Goal: Check status: Check status

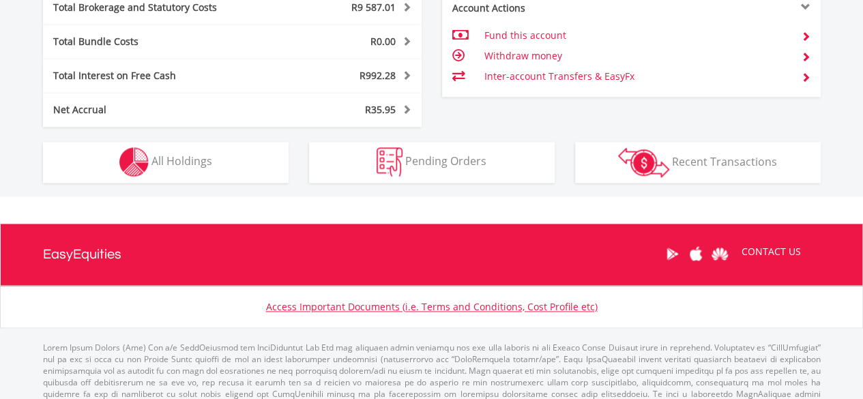
scroll to position [819, 0]
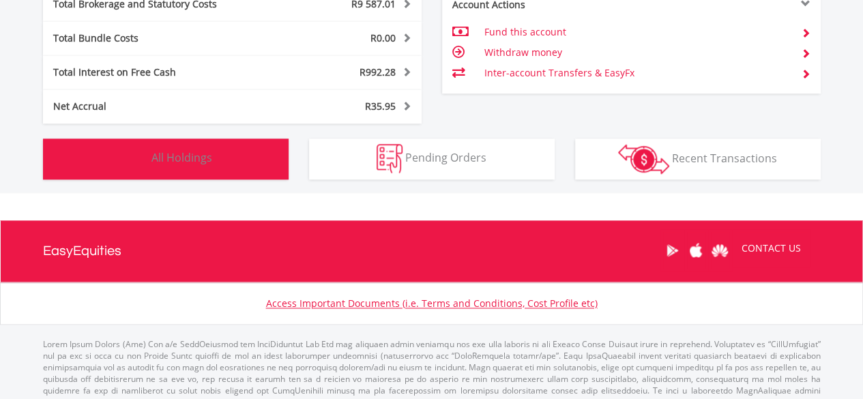
click at [214, 153] on button "Holdings All Holdings" at bounding box center [166, 159] width 246 height 41
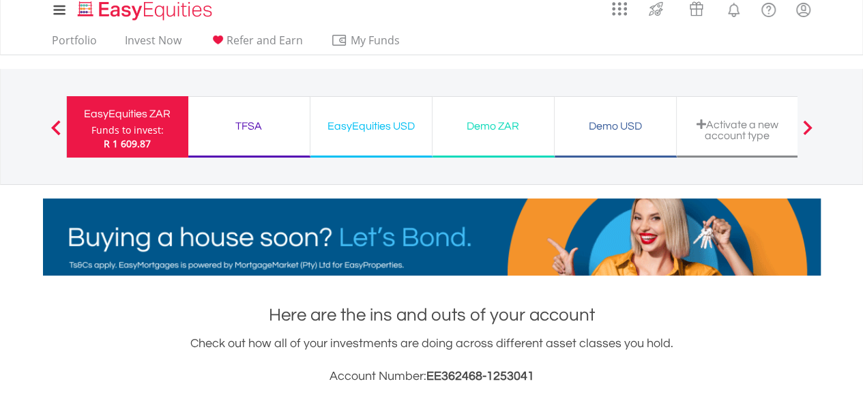
scroll to position [0, 0]
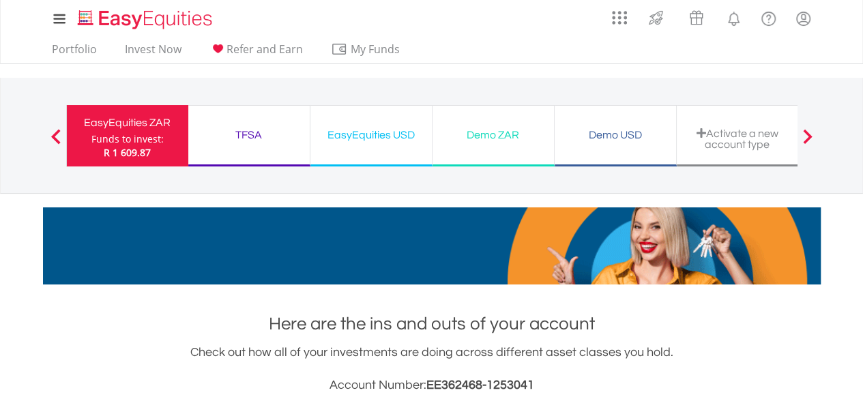
click at [248, 137] on div "TFSA" at bounding box center [249, 135] width 105 height 19
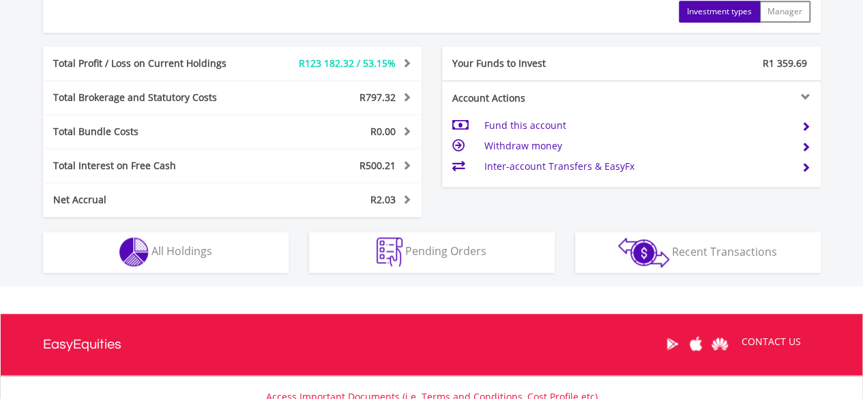
scroll to position [751, 0]
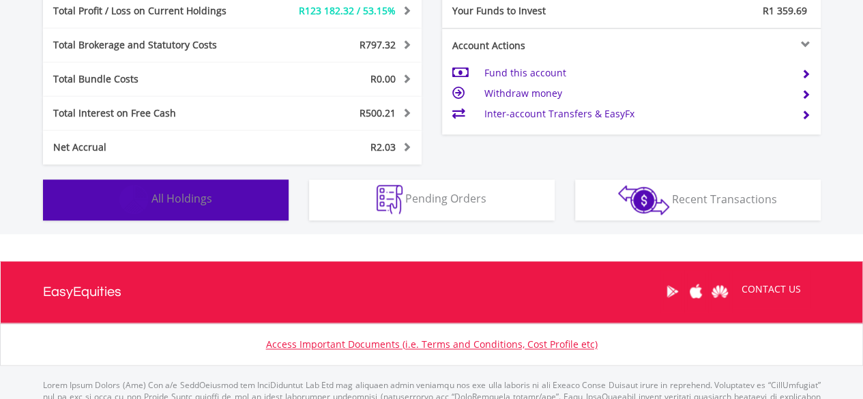
click at [236, 204] on button "Holdings All Holdings" at bounding box center [166, 199] width 246 height 41
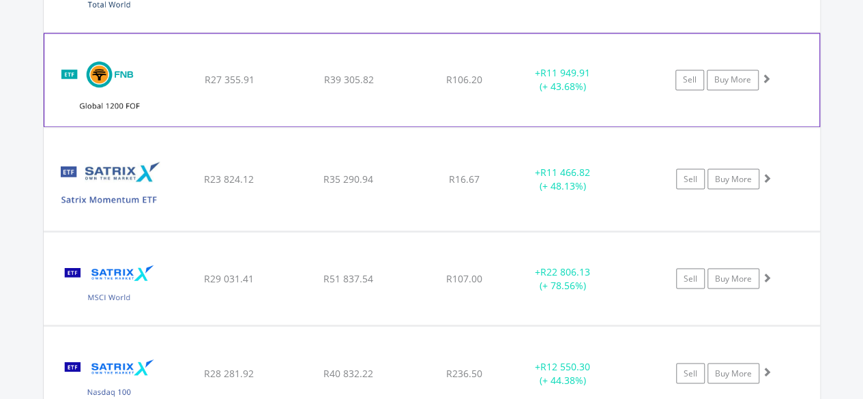
scroll to position [1080, 0]
